Goal: Connect with others: Connect with other users

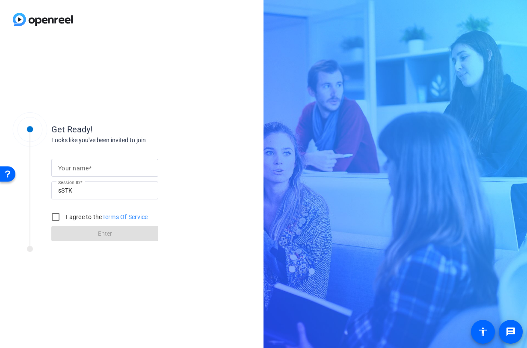
click at [148, 169] on input "Your name" at bounding box center [104, 168] width 93 height 10
type input "Danielle Prenevost"
click at [57, 216] on input "I agree to the Terms Of Service" at bounding box center [55, 217] width 17 height 17
checkbox input "true"
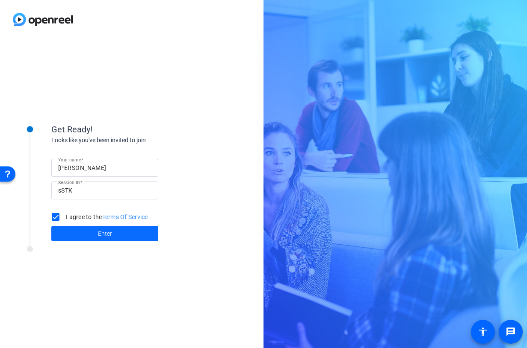
click at [78, 227] on span at bounding box center [104, 234] width 107 height 21
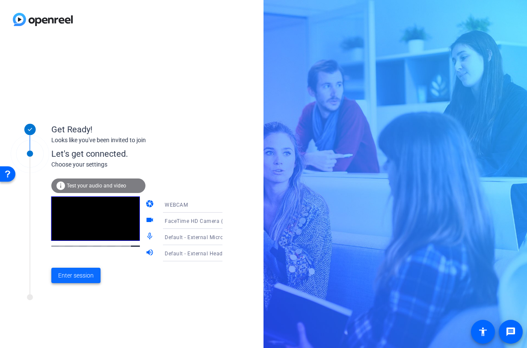
click at [84, 275] on span "Enter session" at bounding box center [75, 275] width 35 height 9
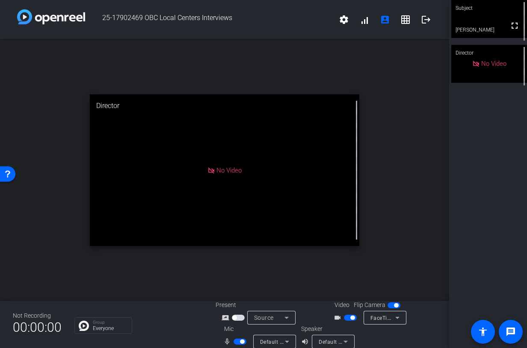
click at [235, 341] on span "button" at bounding box center [239, 342] width 13 height 6
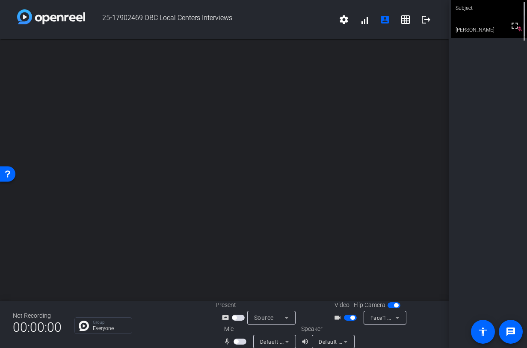
click at [235, 341] on span "button" at bounding box center [236, 342] width 4 height 4
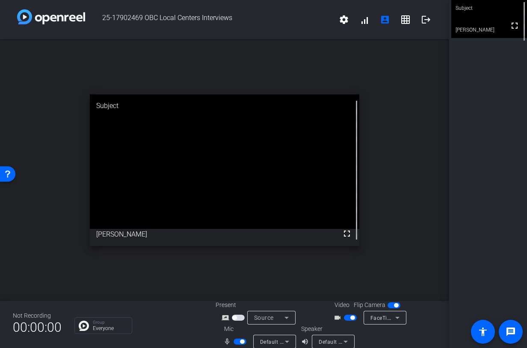
click at [235, 341] on span "button" at bounding box center [239, 342] width 13 height 6
click at [235, 341] on span "button" at bounding box center [236, 342] width 4 height 4
click at [235, 341] on span "button" at bounding box center [239, 342] width 13 height 6
click at [235, 341] on span "button" at bounding box center [236, 342] width 4 height 4
click at [235, 341] on span "button" at bounding box center [239, 342] width 13 height 6
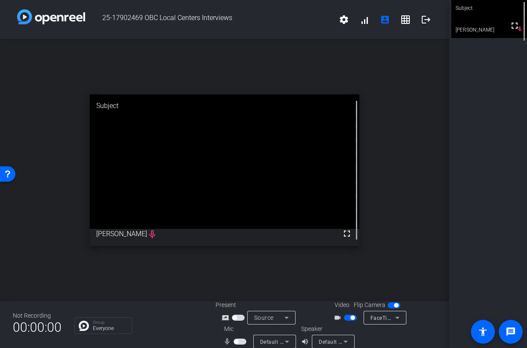
scroll to position [10, 0]
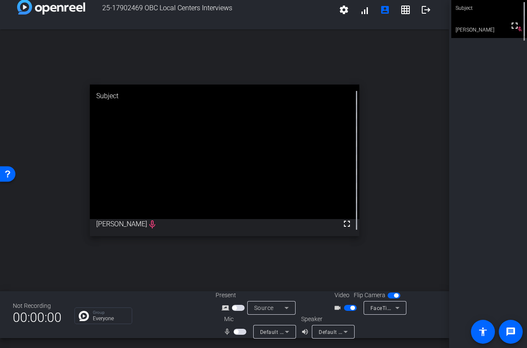
click at [347, 312] on mat-slide-toggle at bounding box center [351, 307] width 15 height 9
click at [348, 309] on span "button" at bounding box center [350, 308] width 13 height 6
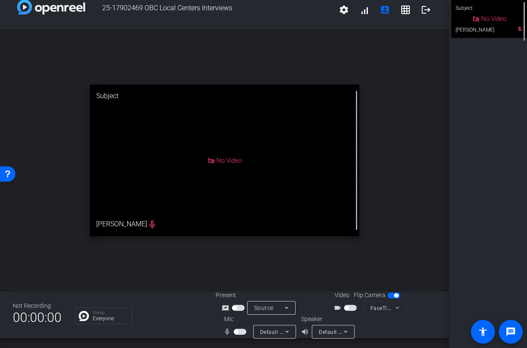
click at [395, 296] on span "button" at bounding box center [396, 296] width 4 height 4
click at [395, 296] on span "button" at bounding box center [393, 296] width 13 height 6
click at [347, 309] on span "button" at bounding box center [346, 308] width 4 height 4
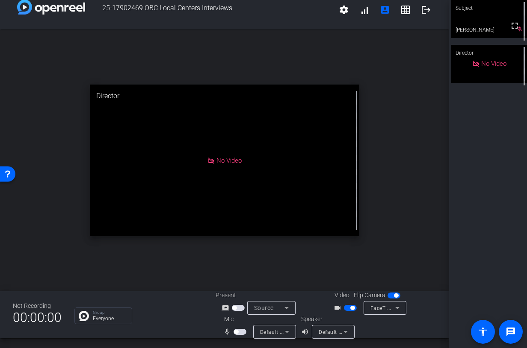
click at [241, 329] on span "button" at bounding box center [239, 332] width 13 height 6
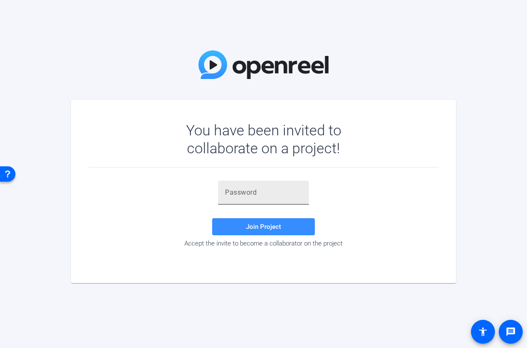
click at [226, 188] on input "text" at bounding box center [263, 193] width 77 height 10
paste input "se(Qh4"
type input "se(Qh4"
click at [264, 221] on span at bounding box center [263, 227] width 103 height 21
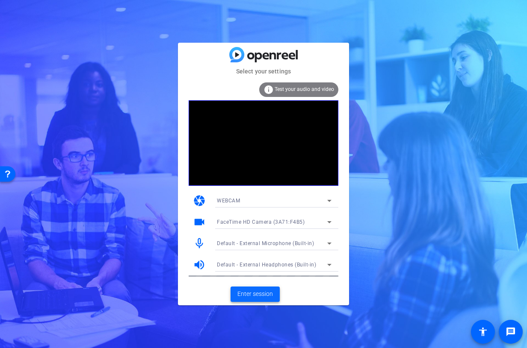
click at [260, 294] on span "Enter session" at bounding box center [254, 294] width 35 height 9
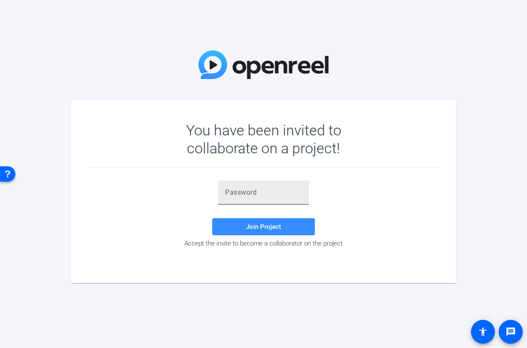
click at [264, 200] on div at bounding box center [263, 193] width 77 height 24
paste input "se(Qh4"
type input "se(Qh4"
click at [262, 224] on span "Join Project" at bounding box center [263, 227] width 35 height 8
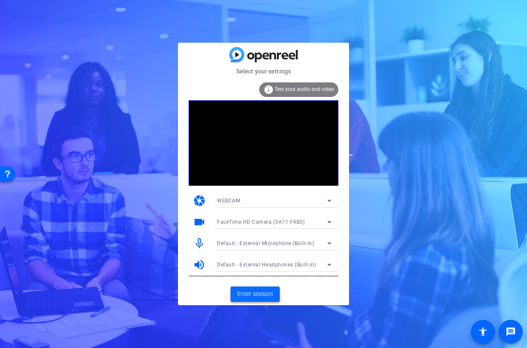
click at [255, 291] on span "Enter session" at bounding box center [254, 294] width 35 height 9
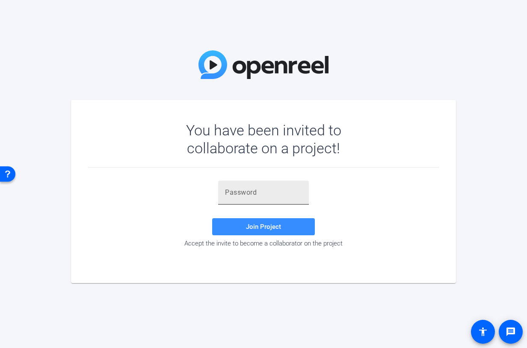
click at [270, 194] on input "text" at bounding box center [263, 193] width 77 height 10
paste input "se(Qh4"
type input "se(Qh4"
click at [268, 228] on span "Join Project" at bounding box center [263, 227] width 35 height 8
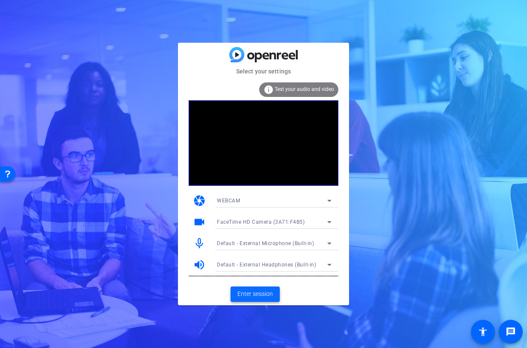
click at [262, 287] on span at bounding box center [254, 294] width 49 height 21
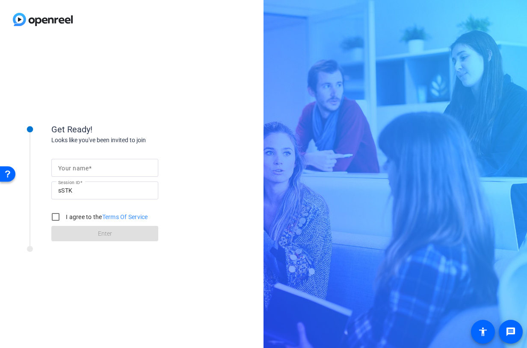
click at [129, 170] on input "Your name" at bounding box center [104, 168] width 93 height 10
type input "[PERSON_NAME]"
click at [60, 216] on input "I agree to the Terms Of Service" at bounding box center [55, 217] width 17 height 17
checkbox input "true"
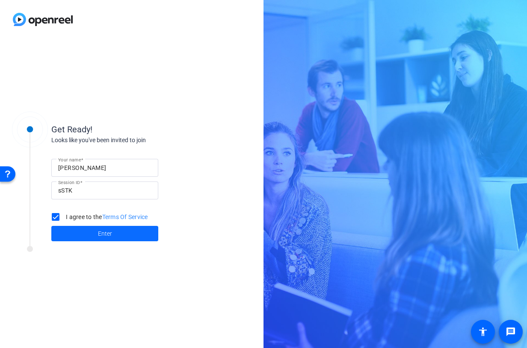
click at [79, 233] on span at bounding box center [104, 234] width 107 height 21
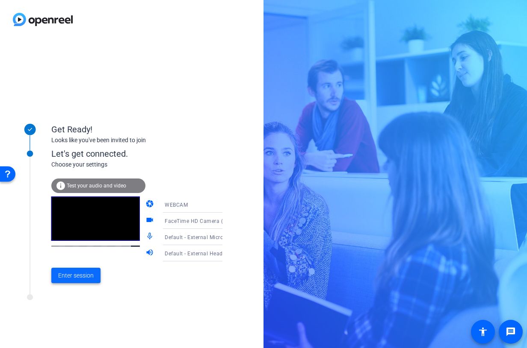
click at [72, 276] on span "Enter session" at bounding box center [75, 275] width 35 height 9
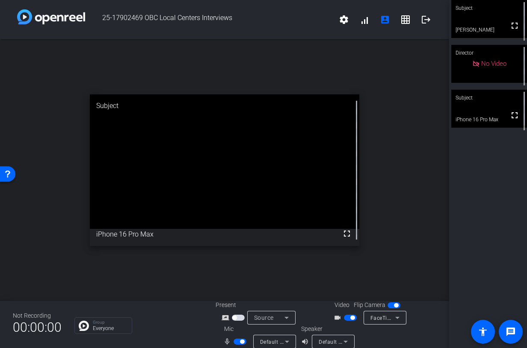
click at [483, 112] on video at bounding box center [489, 109] width 76 height 38
click at [483, 112] on video at bounding box center [488, 109] width 75 height 38
click at [483, 112] on video at bounding box center [489, 109] width 76 height 38
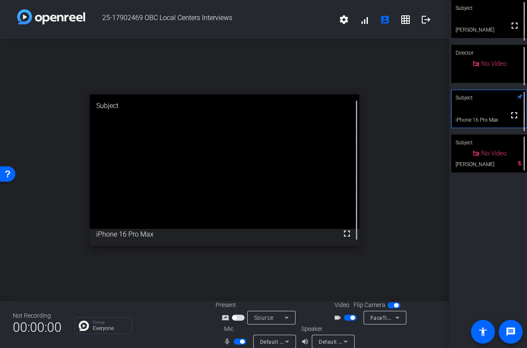
click at [240, 340] on span "button" at bounding box center [242, 342] width 4 height 4
click at [240, 340] on span "button" at bounding box center [239, 342] width 13 height 6
click at [240, 340] on span "button" at bounding box center [242, 342] width 4 height 4
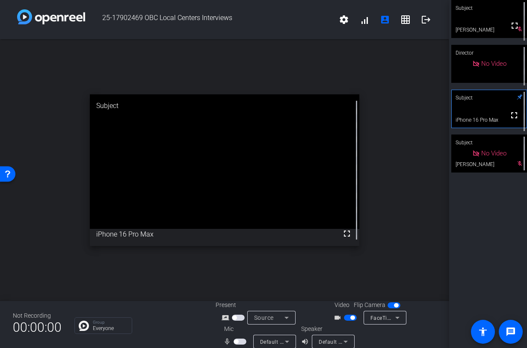
click at [240, 340] on span "button" at bounding box center [239, 342] width 13 height 6
click at [348, 237] on mat-icon "fullscreen" at bounding box center [346, 234] width 10 height 10
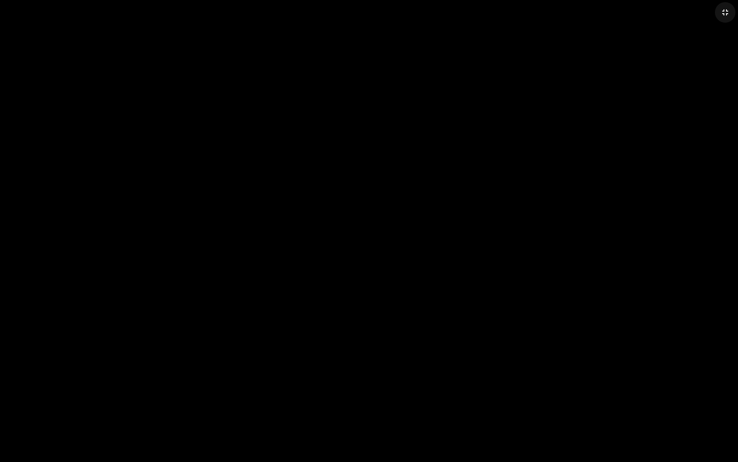
click at [526, 12] on mat-icon "fullscreen_exit" at bounding box center [726, 12] width 10 height 10
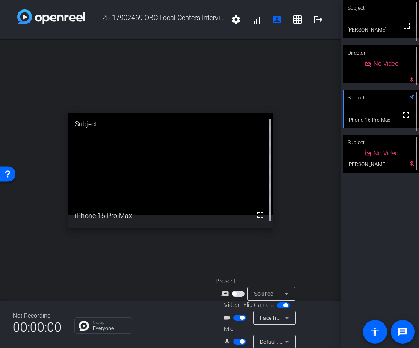
click at [236, 344] on span "button" at bounding box center [239, 342] width 13 height 6
click at [239, 339] on span "button" at bounding box center [239, 342] width 13 height 6
click at [239, 340] on span "button" at bounding box center [239, 342] width 13 height 6
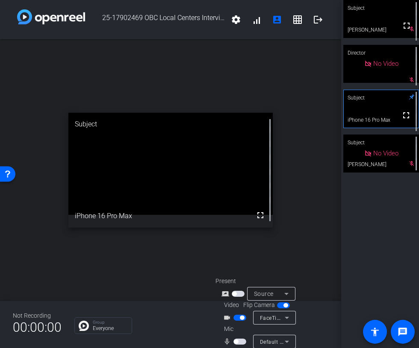
click at [237, 339] on span "button" at bounding box center [239, 342] width 13 height 6
click at [238, 344] on span "button" at bounding box center [239, 342] width 13 height 6
click at [239, 337] on mat-slide-toggle at bounding box center [240, 341] width 15 height 9
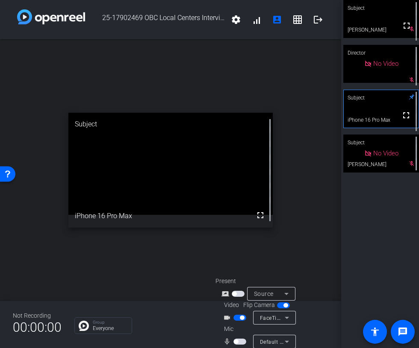
click at [241, 343] on span "button" at bounding box center [239, 342] width 13 height 6
click at [241, 343] on span "button" at bounding box center [242, 342] width 4 height 4
click at [241, 341] on span "button" at bounding box center [239, 342] width 13 height 6
click at [241, 341] on span "button" at bounding box center [242, 342] width 4 height 4
click at [241, 341] on span "button" at bounding box center [239, 342] width 13 height 6
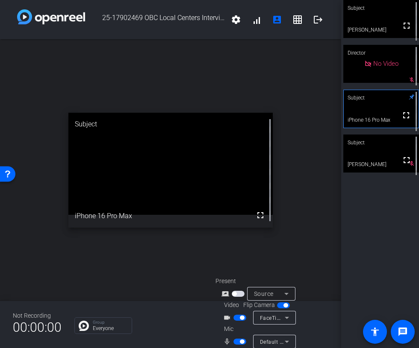
click at [241, 341] on span "button" at bounding box center [242, 342] width 4 height 4
click at [241, 341] on span "button" at bounding box center [239, 342] width 13 height 6
click at [241, 341] on span "button" at bounding box center [242, 342] width 4 height 4
click at [241, 341] on span "button" at bounding box center [239, 342] width 13 height 6
click at [241, 341] on span "button" at bounding box center [242, 342] width 4 height 4
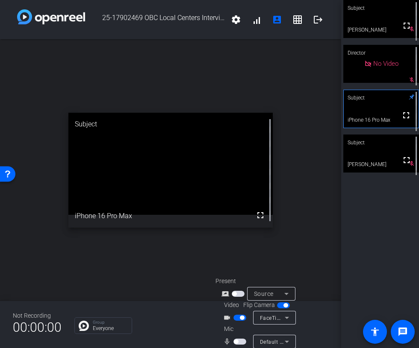
click at [241, 341] on span "button" at bounding box center [239, 342] width 13 height 6
click at [241, 341] on span "button" at bounding box center [242, 342] width 4 height 4
click at [236, 338] on mat-slide-toggle at bounding box center [240, 341] width 15 height 9
click at [238, 341] on span "button" at bounding box center [239, 342] width 13 height 6
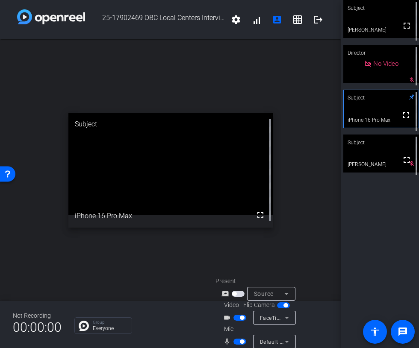
click at [238, 341] on span "button" at bounding box center [239, 342] width 13 height 6
click at [237, 340] on span "button" at bounding box center [236, 342] width 4 height 4
click at [237, 340] on span "button" at bounding box center [239, 342] width 13 height 6
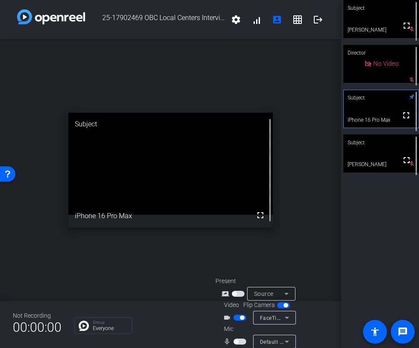
click at [237, 340] on span "button" at bounding box center [236, 342] width 4 height 4
click at [237, 340] on span "button" at bounding box center [239, 342] width 13 height 6
click at [236, 342] on span "button" at bounding box center [236, 342] width 4 height 4
click at [236, 342] on span "button" at bounding box center [239, 342] width 13 height 6
click at [236, 342] on span "button" at bounding box center [236, 342] width 4 height 4
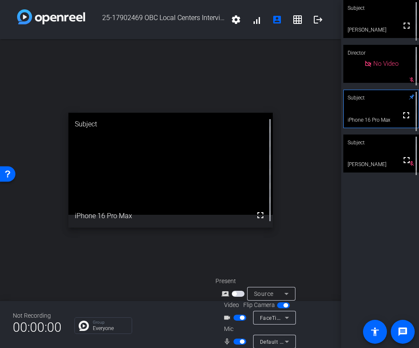
click at [236, 342] on span "button" at bounding box center [239, 342] width 13 height 6
click at [236, 342] on span "button" at bounding box center [236, 342] width 4 height 4
click at [236, 342] on span "button" at bounding box center [239, 342] width 13 height 6
click at [236, 342] on span "button" at bounding box center [236, 342] width 4 height 4
click at [236, 342] on span "button" at bounding box center [239, 342] width 13 height 6
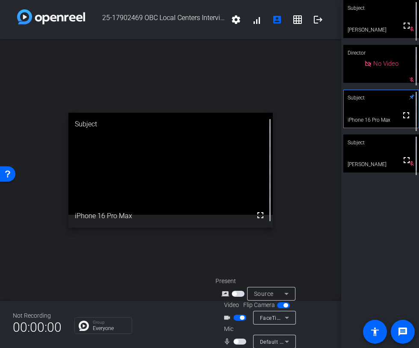
click at [236, 342] on span "button" at bounding box center [236, 342] width 4 height 4
click at [236, 342] on span "button" at bounding box center [239, 342] width 13 height 6
click at [236, 342] on span "button" at bounding box center [236, 342] width 4 height 4
click at [236, 342] on span "button" at bounding box center [239, 342] width 13 height 6
click at [238, 339] on span "button" at bounding box center [239, 342] width 13 height 6
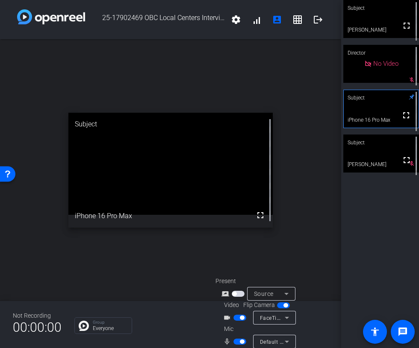
click at [238, 339] on span "button" at bounding box center [239, 342] width 13 height 6
click at [238, 341] on span "button" at bounding box center [239, 342] width 13 height 6
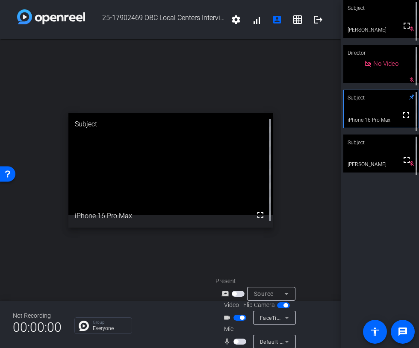
click at [238, 341] on span "button" at bounding box center [239, 342] width 13 height 6
click at [241, 341] on span "button" at bounding box center [239, 342] width 13 height 6
click at [241, 341] on span "button" at bounding box center [242, 342] width 4 height 4
click at [241, 341] on span "button" at bounding box center [239, 342] width 13 height 6
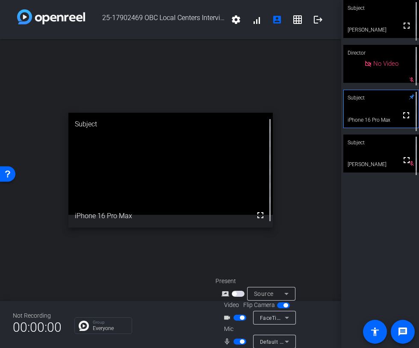
click at [237, 345] on mat-slide-toggle at bounding box center [240, 341] width 15 height 9
click at [238, 341] on span "button" at bounding box center [239, 342] width 13 height 6
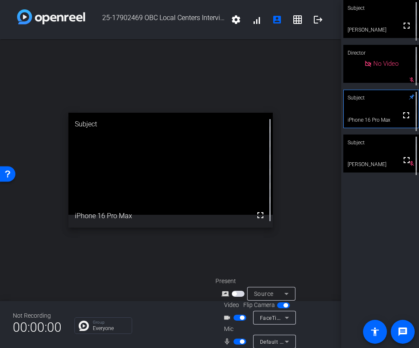
click at [238, 341] on span "button" at bounding box center [239, 342] width 13 height 6
click at [237, 340] on span "button" at bounding box center [239, 342] width 13 height 6
click at [237, 340] on span "button" at bounding box center [236, 342] width 4 height 4
click at [237, 340] on span "button" at bounding box center [239, 342] width 13 height 6
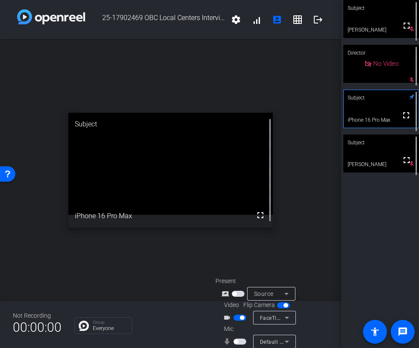
click at [237, 340] on span "button" at bounding box center [236, 342] width 4 height 4
